Goal: Check status: Check status

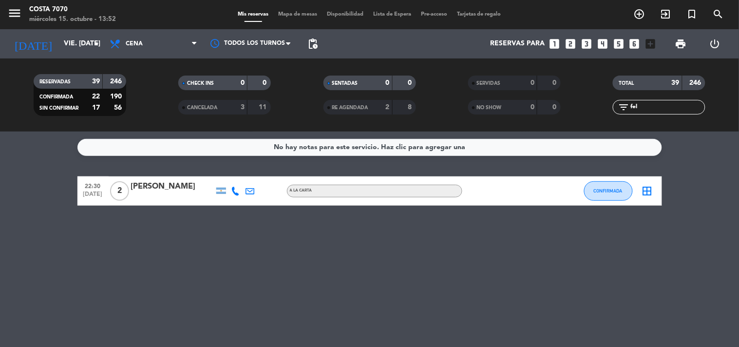
click at [683, 103] on input "fel" at bounding box center [667, 107] width 76 height 11
click at [685, 106] on input "fel" at bounding box center [667, 107] width 76 height 11
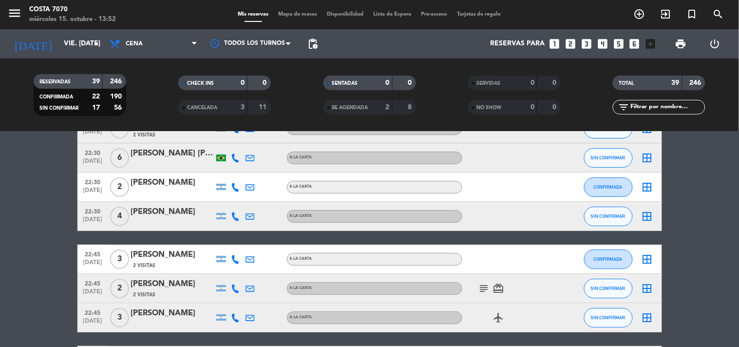
scroll to position [487, 0]
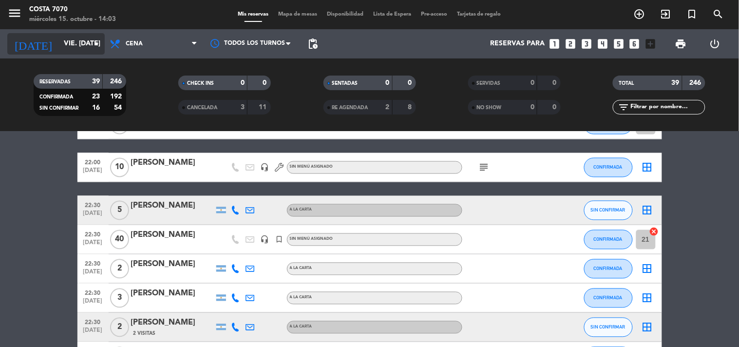
click at [66, 46] on input "vie. [DATE]" at bounding box center [105, 44] width 93 height 18
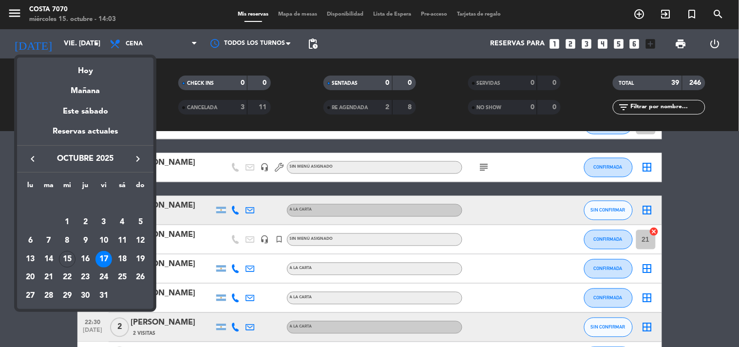
click at [660, 110] on div at bounding box center [369, 173] width 739 height 347
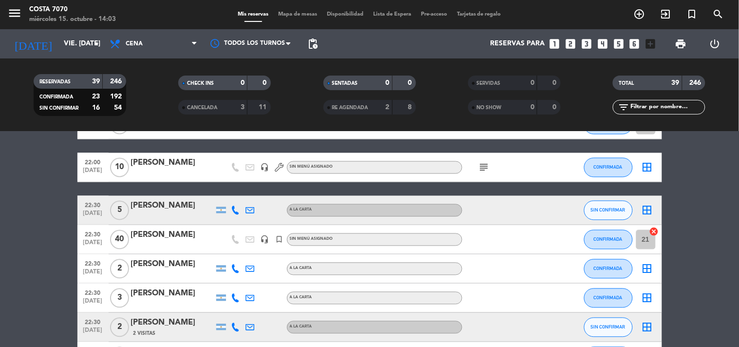
drag, startPoint x: 660, startPoint y: 110, endPoint x: 738, endPoint y: 78, distance: 85.0
click at [660, 110] on input "text" at bounding box center [667, 107] width 76 height 11
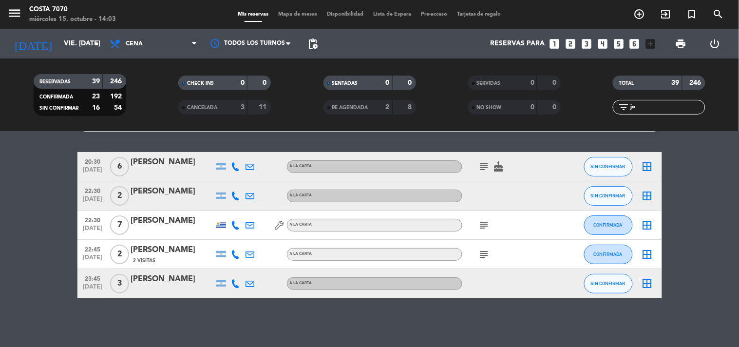
scroll to position [0, 0]
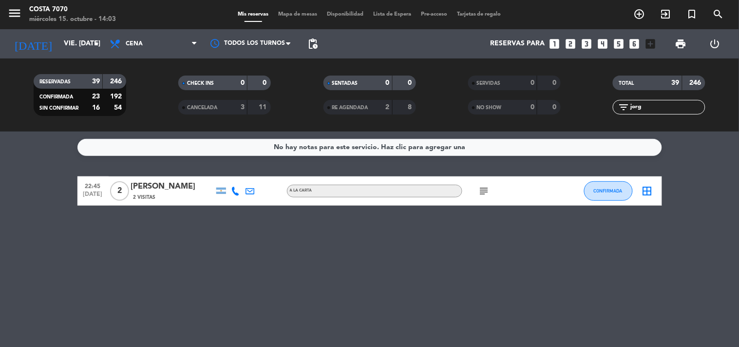
type input "jorg"
click at [669, 106] on input "jorg" at bounding box center [667, 107] width 76 height 11
